Goal: Transaction & Acquisition: Purchase product/service

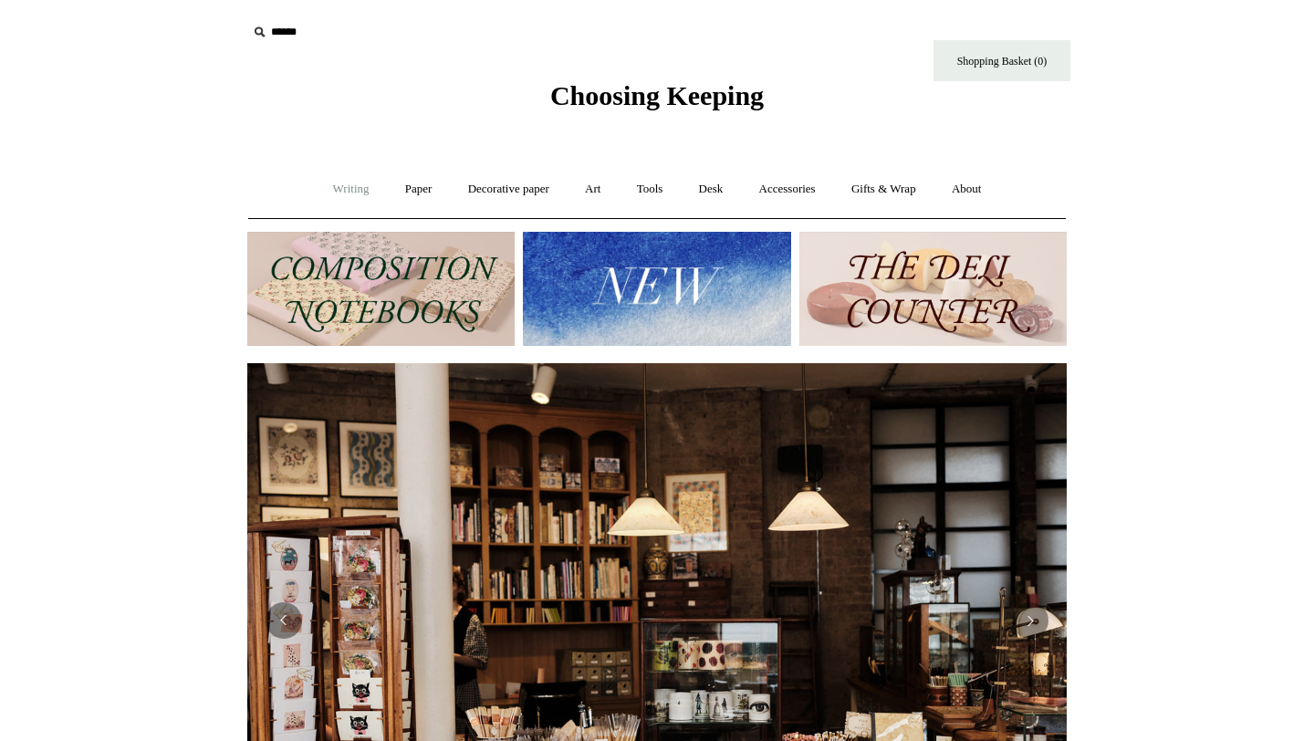
click at [331, 191] on link "Writing +" at bounding box center [351, 189] width 69 height 48
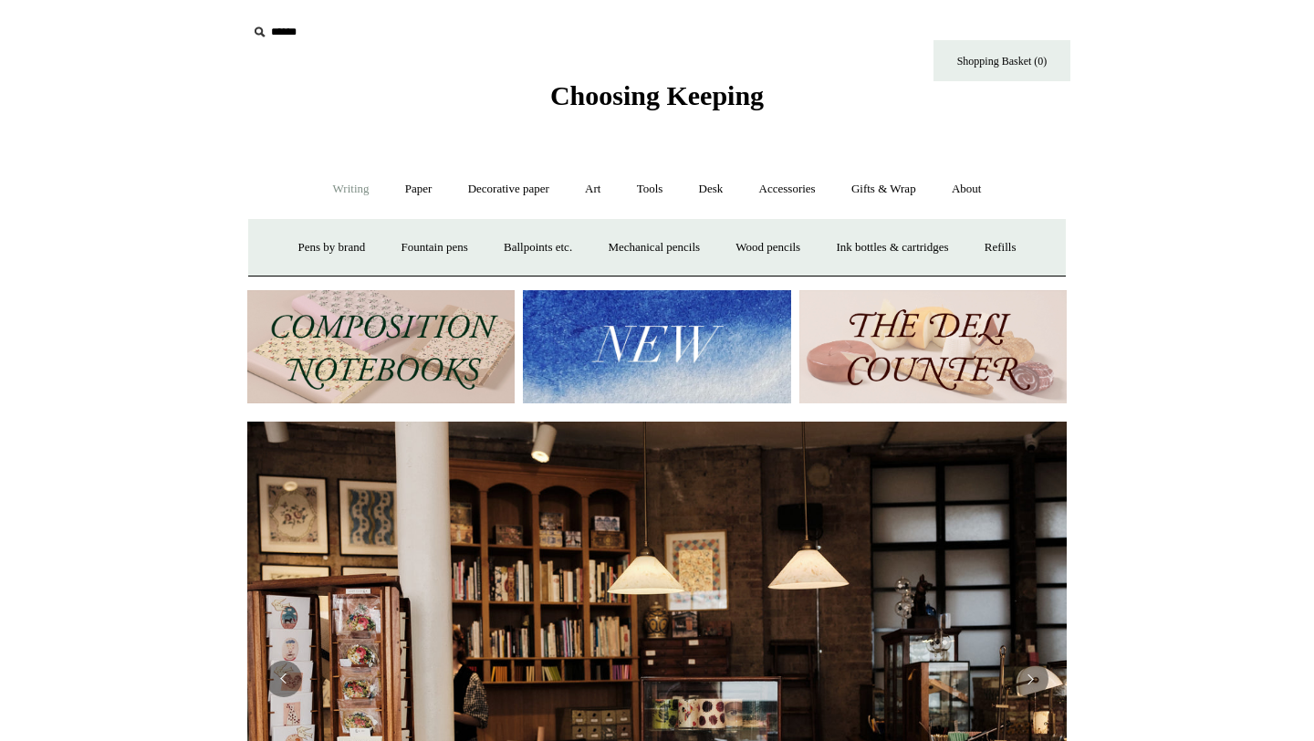
click at [338, 322] on img at bounding box center [380, 347] width 267 height 114
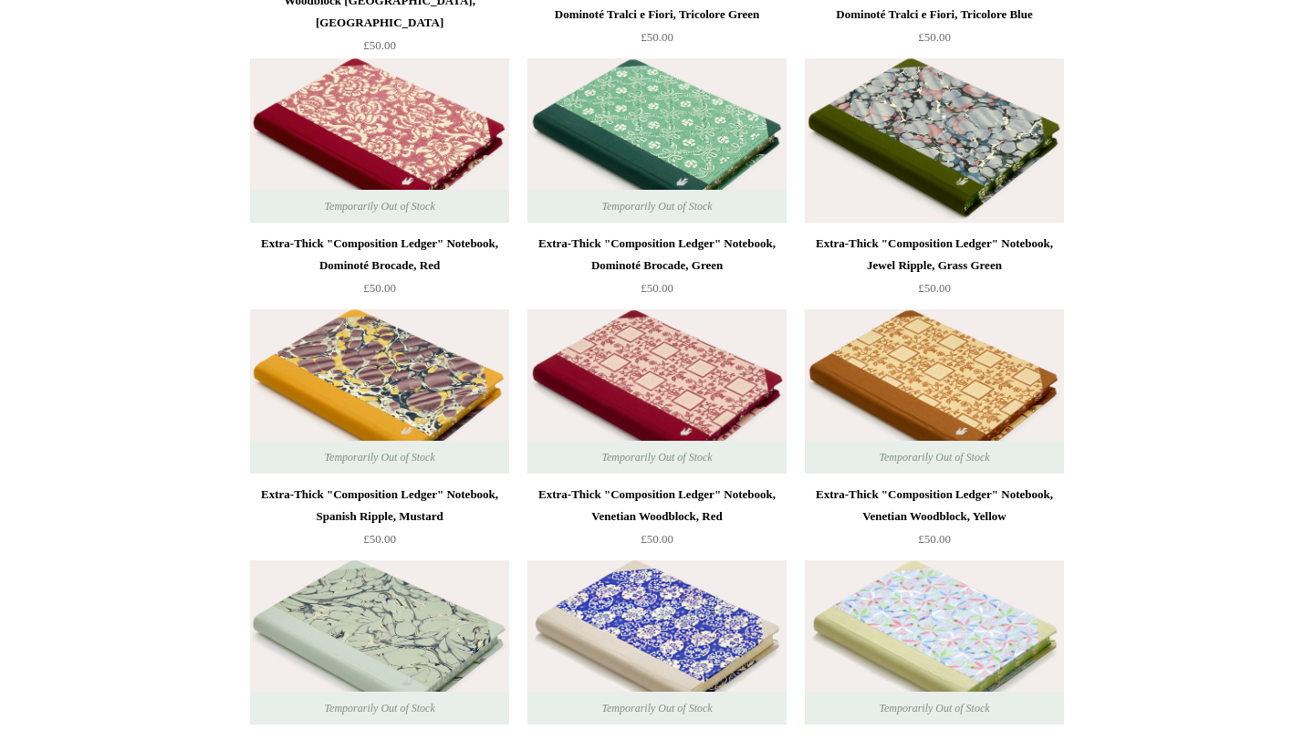
scroll to position [4929, 0]
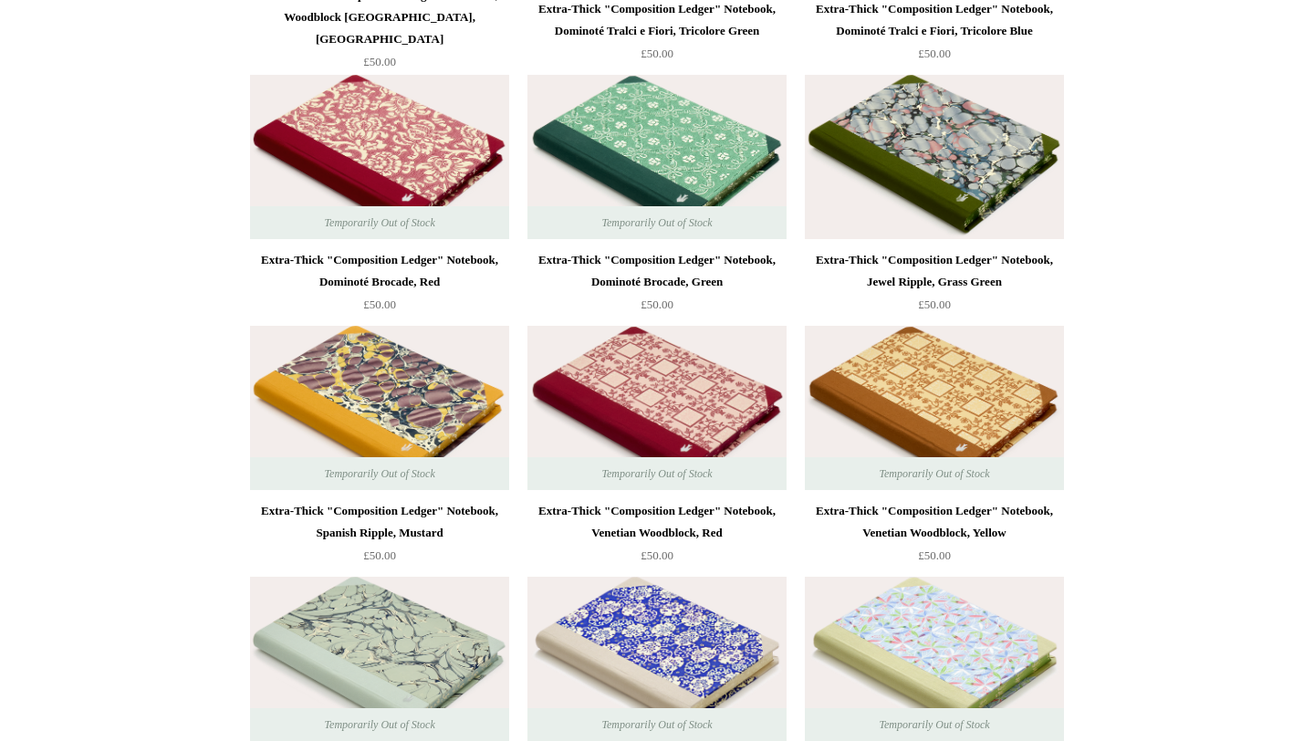
click at [335, 660] on img at bounding box center [379, 659] width 259 height 164
